Goal: Task Accomplishment & Management: Use online tool/utility

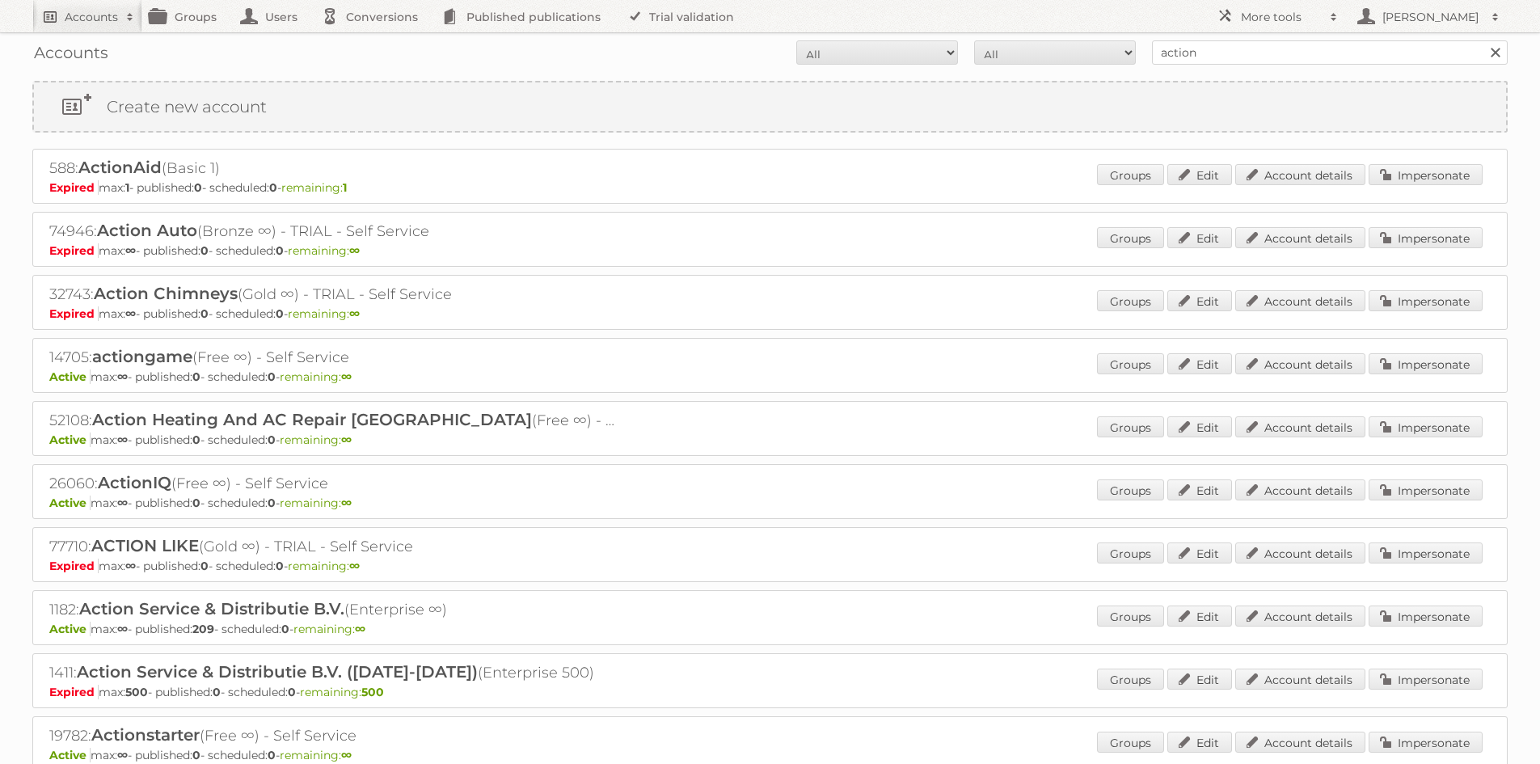
click at [93, 14] on h2 "Accounts" at bounding box center [91, 17] width 53 height 16
type input"] "E5"
click at [373, 41] on input "Search" at bounding box center [385, 53] width 24 height 24
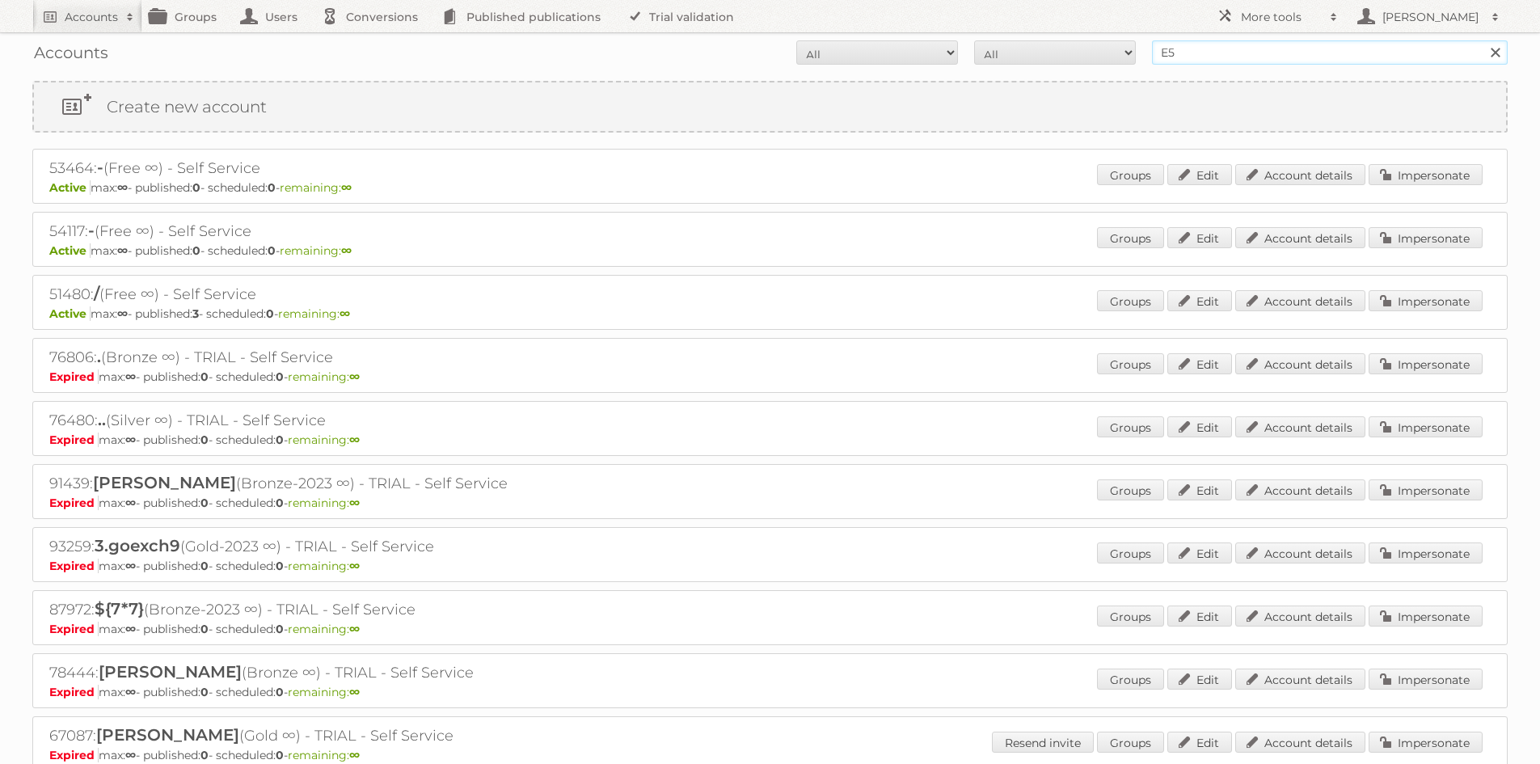
click at [1188, 54] on input "E5" at bounding box center [1330, 52] width 356 height 24
type input "E5 fashion"
click at [1483, 40] on input "Search" at bounding box center [1495, 52] width 24 height 24
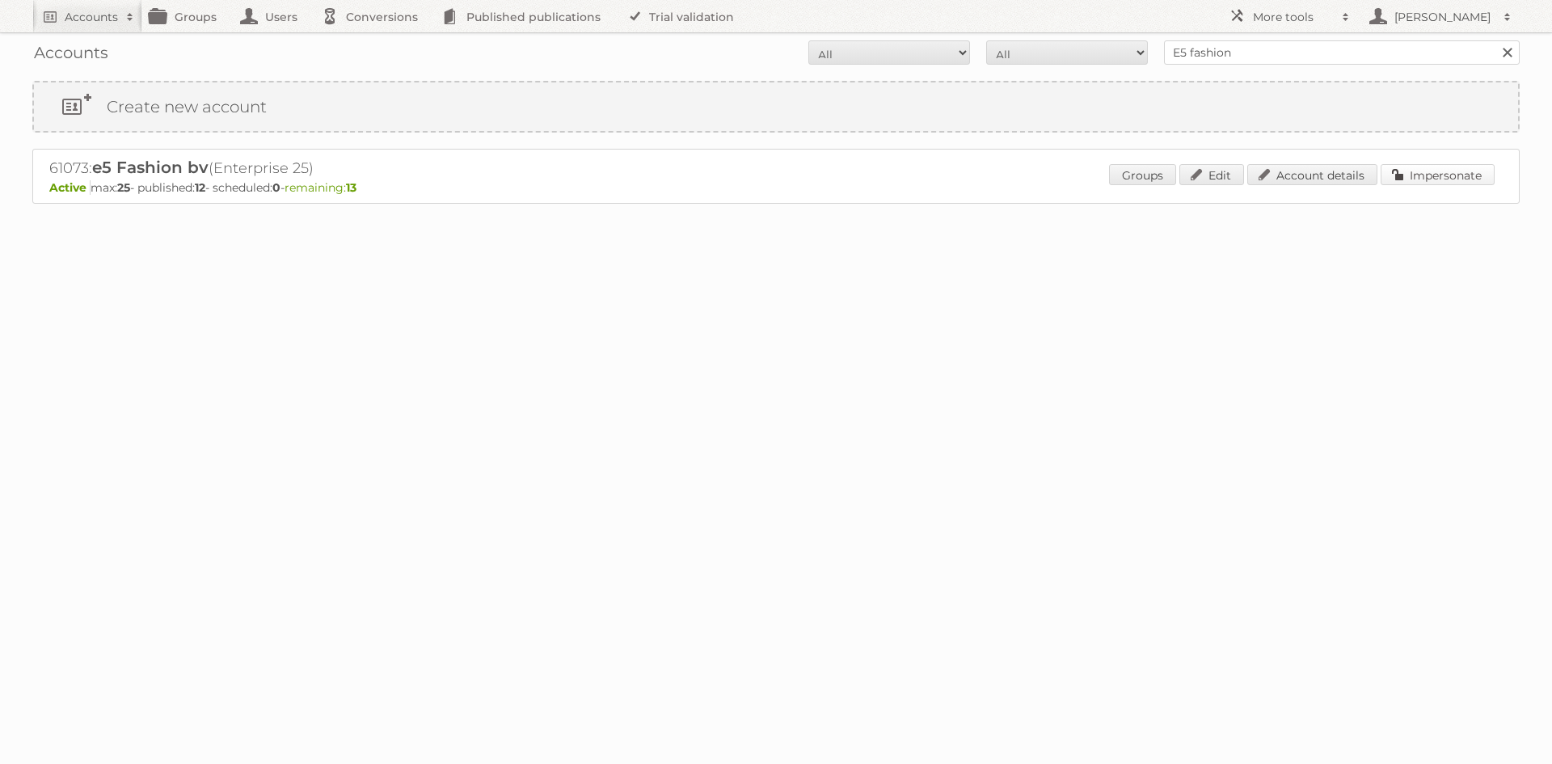
click at [1416, 171] on link "Impersonate" at bounding box center [1438, 174] width 114 height 21
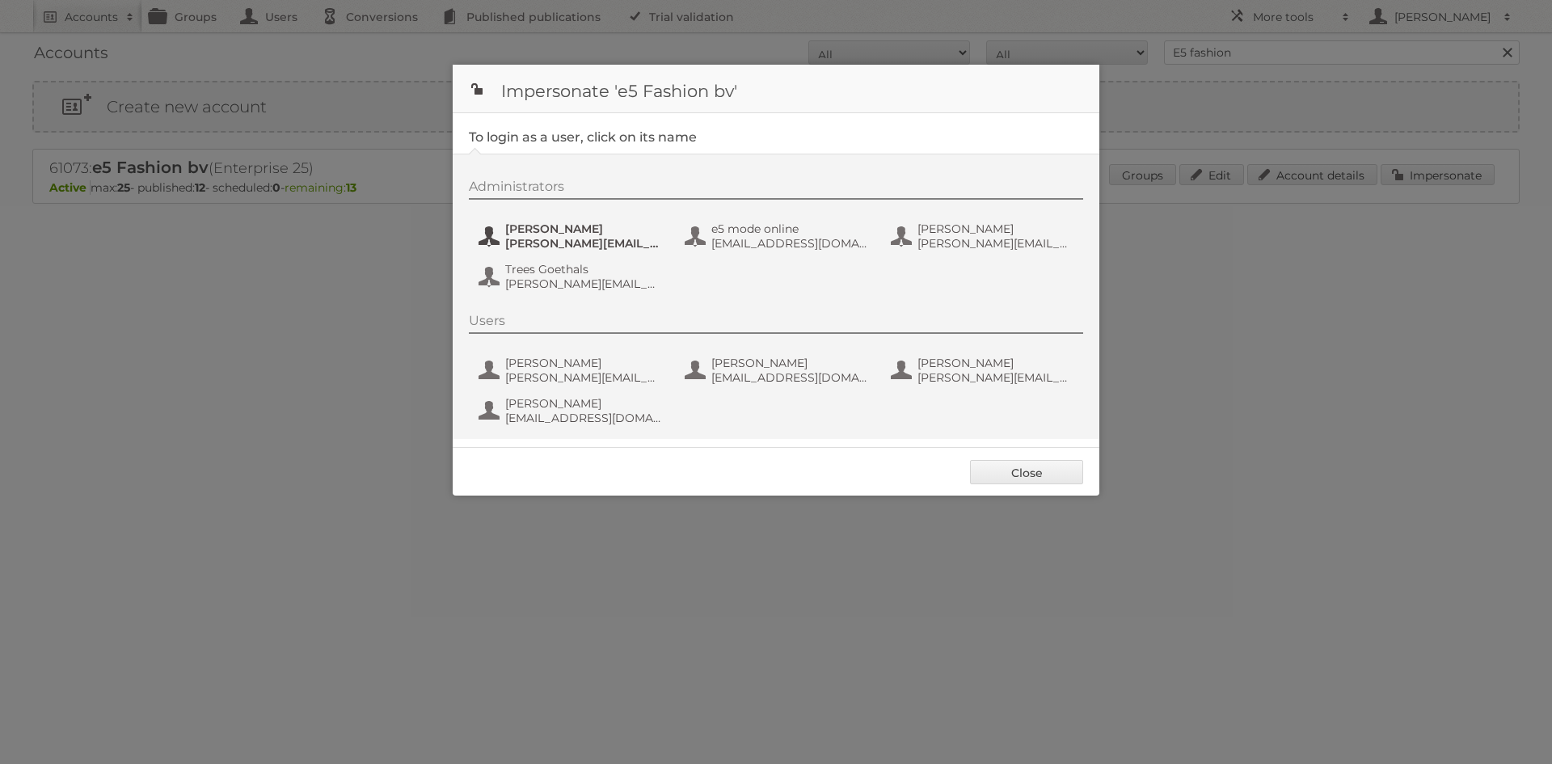
click at [572, 238] on span "[PERSON_NAME][EMAIL_ADDRESS][DOMAIN_NAME]" at bounding box center [583, 243] width 157 height 15
